Goal: Navigation & Orientation: Go to known website

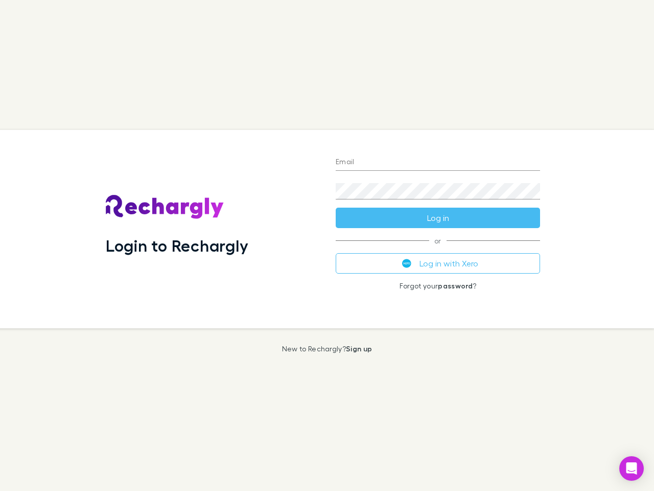
click at [327, 245] on div "Login to Rechargly" at bounding box center [213, 229] width 230 height 198
click at [438, 162] on input "Email" at bounding box center [438, 162] width 204 height 16
click at [438, 218] on button "Log in" at bounding box center [438, 217] width 204 height 20
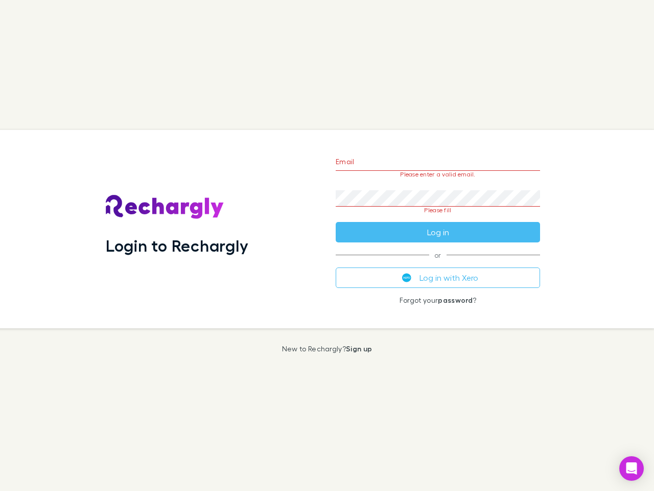
click at [438, 263] on div "Email Please enter a valid email. Password Please fill Log in or Log in with Xe…" at bounding box center [438, 229] width 221 height 198
click at [632, 468] on icon "Open Intercom Messenger" at bounding box center [631, 468] width 11 height 12
